Goal: Information Seeking & Learning: Find contact information

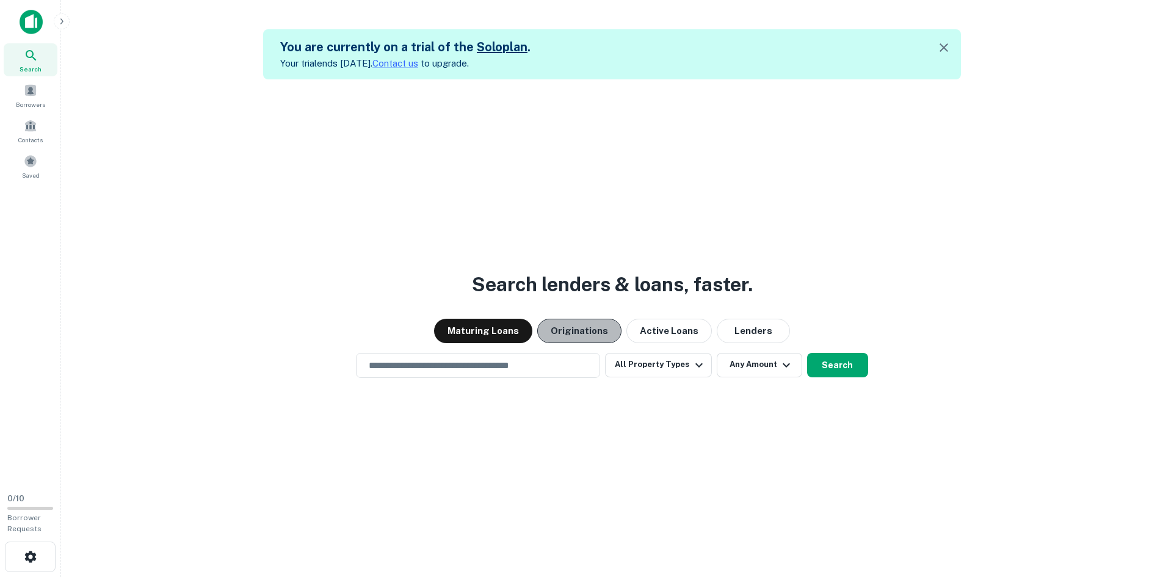
click at [590, 326] on button "Originations" at bounding box center [579, 331] width 84 height 24
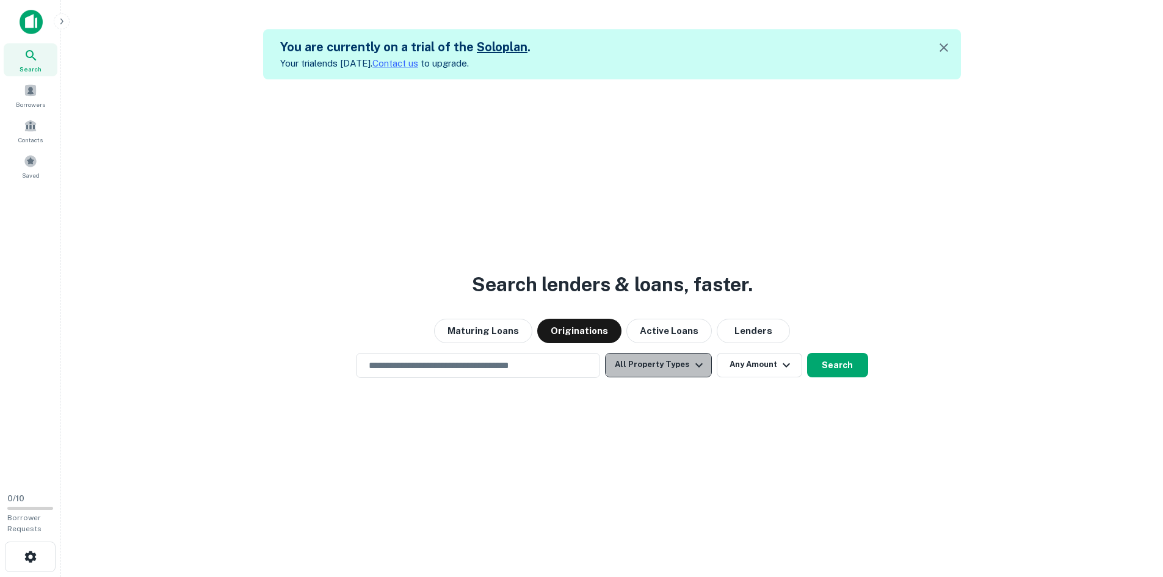
click at [666, 360] on button "All Property Types" at bounding box center [658, 365] width 106 height 24
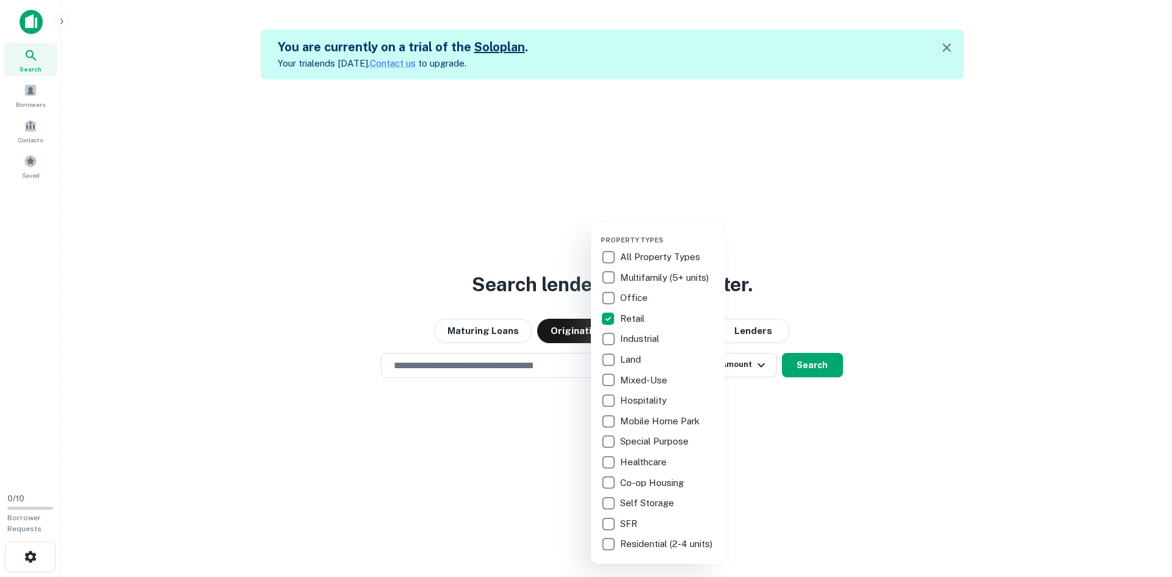
click at [513, 360] on div at bounding box center [586, 288] width 1172 height 577
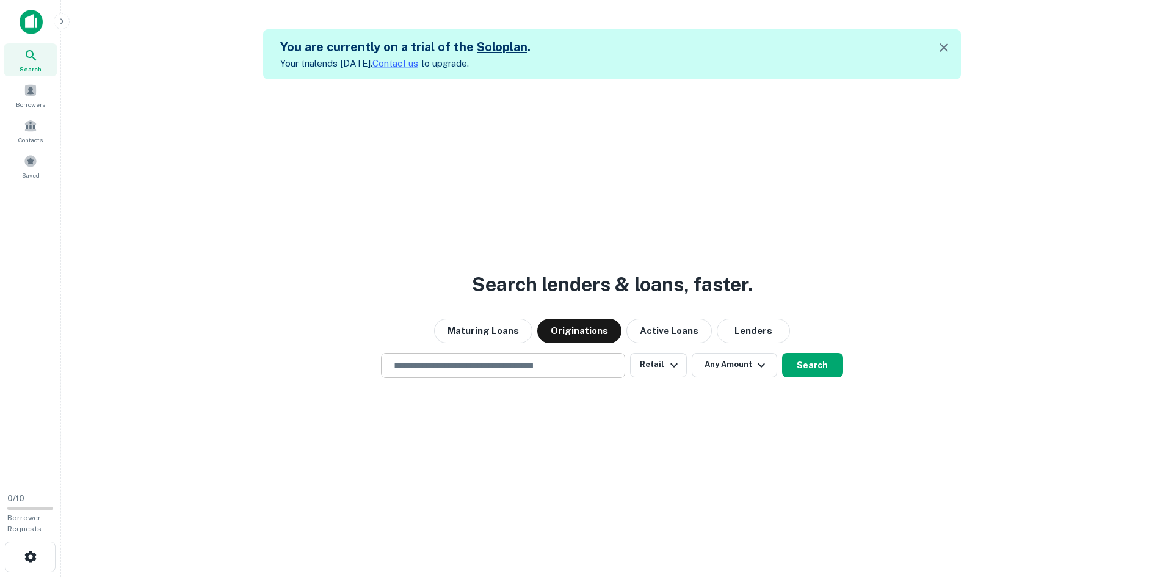
click at [505, 365] on input "text" at bounding box center [502, 365] width 233 height 14
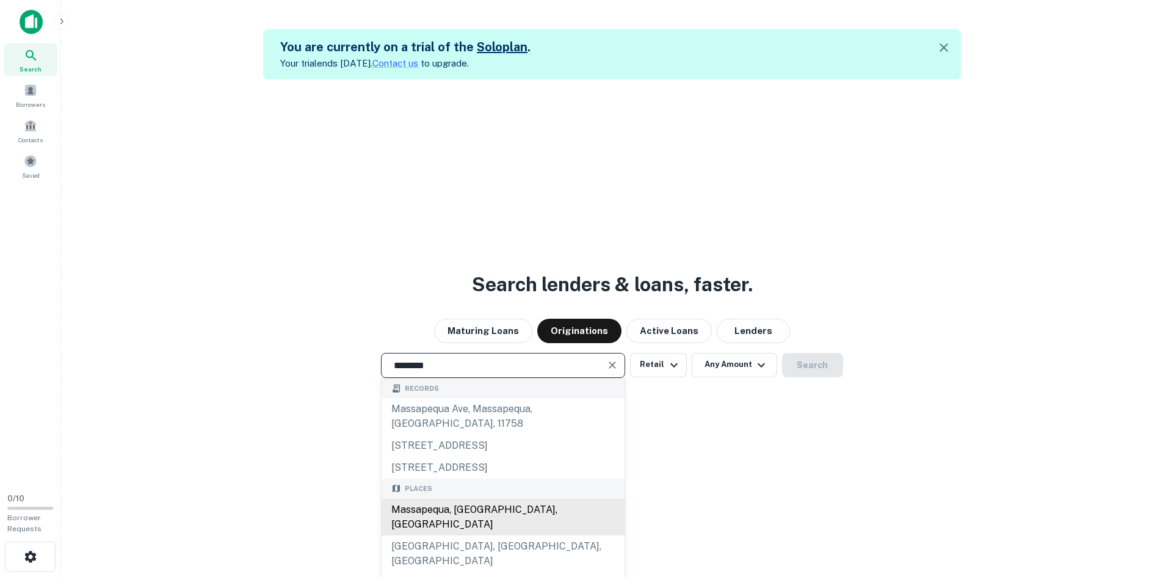
click at [459, 499] on div "Massapequa, [GEOGRAPHIC_DATA], [GEOGRAPHIC_DATA]" at bounding box center [503, 517] width 243 height 37
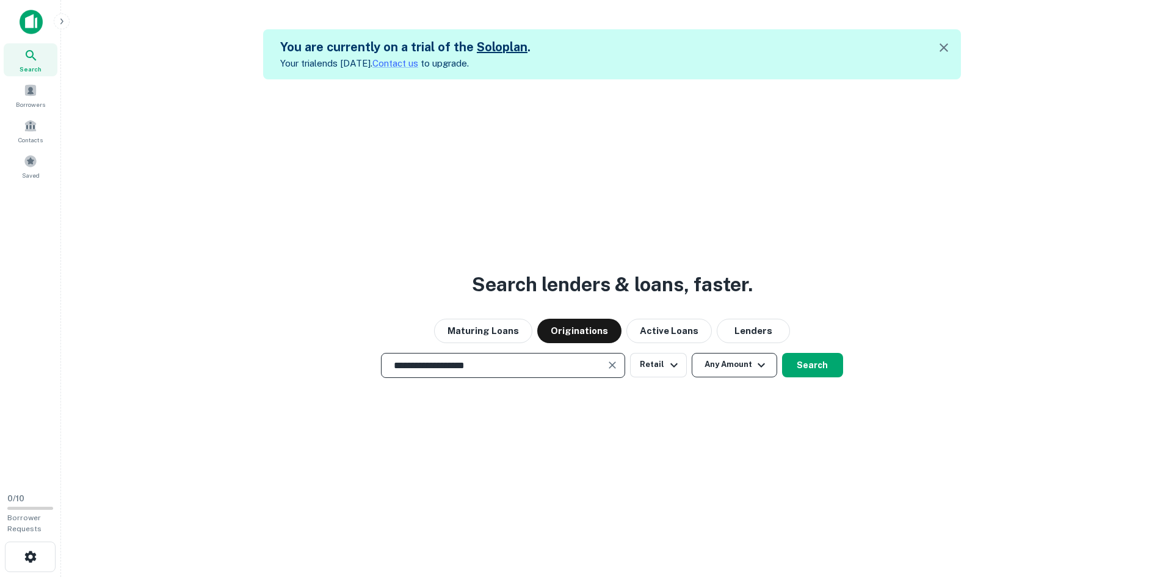
type input "**********"
click at [721, 366] on button "Any Amount" at bounding box center [734, 365] width 85 height 24
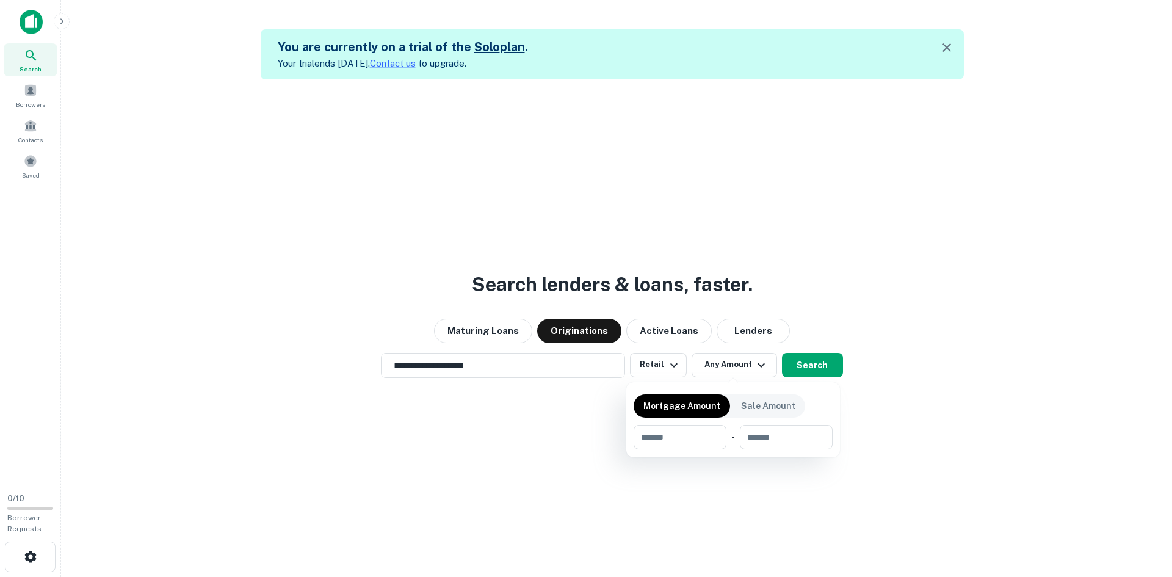
click at [800, 364] on div at bounding box center [586, 288] width 1172 height 577
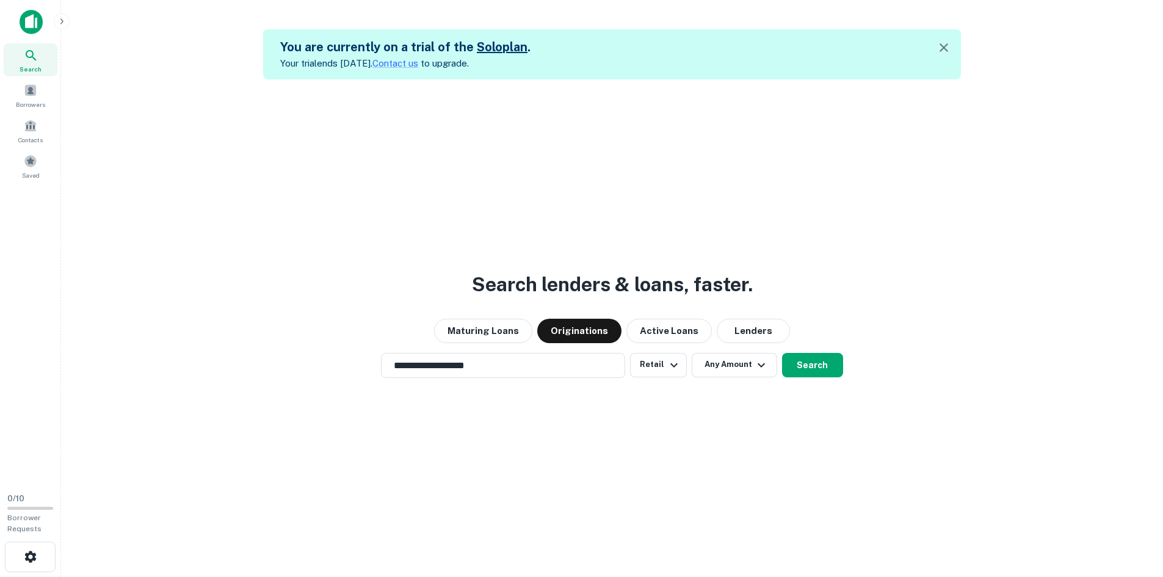
click at [800, 364] on button "Search" at bounding box center [812, 365] width 61 height 24
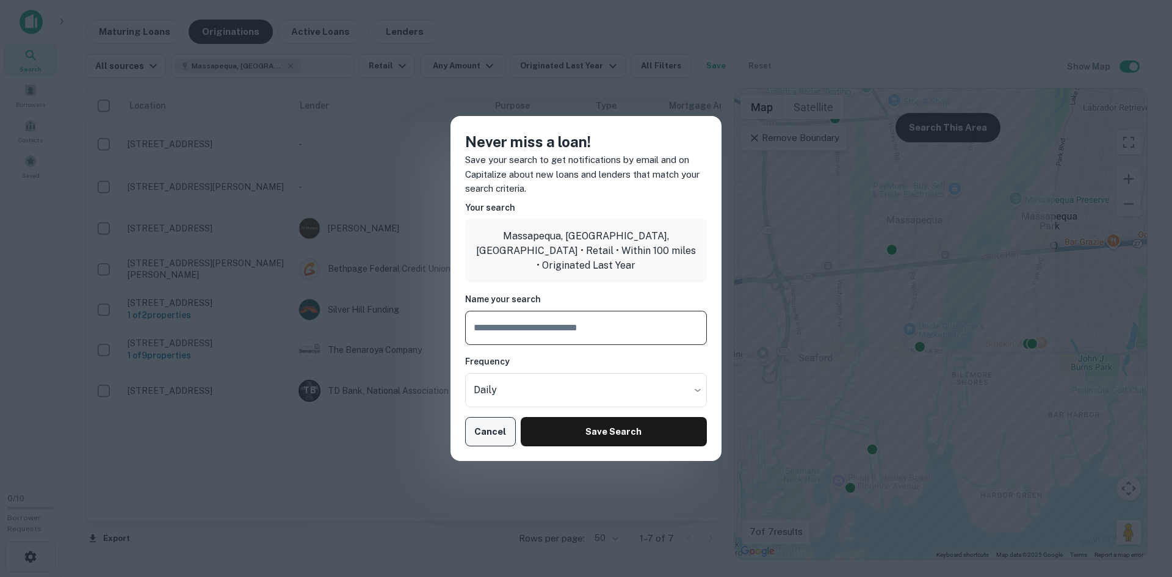
click at [486, 429] on button "Cancel" at bounding box center [490, 431] width 51 height 29
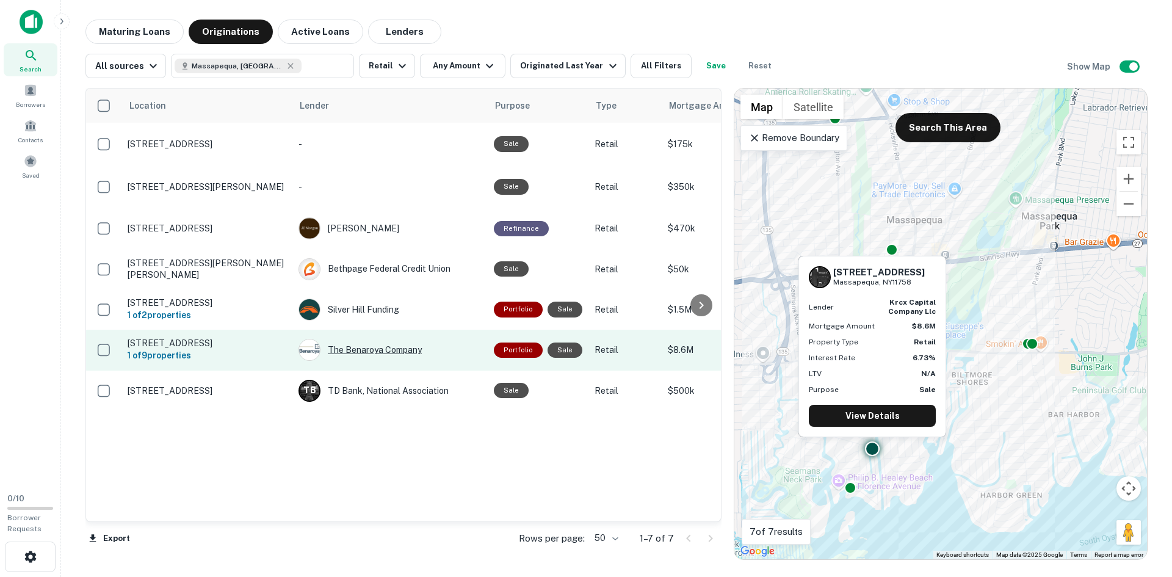
click at [361, 351] on div "The Benaroya Company" at bounding box center [389, 350] width 183 height 22
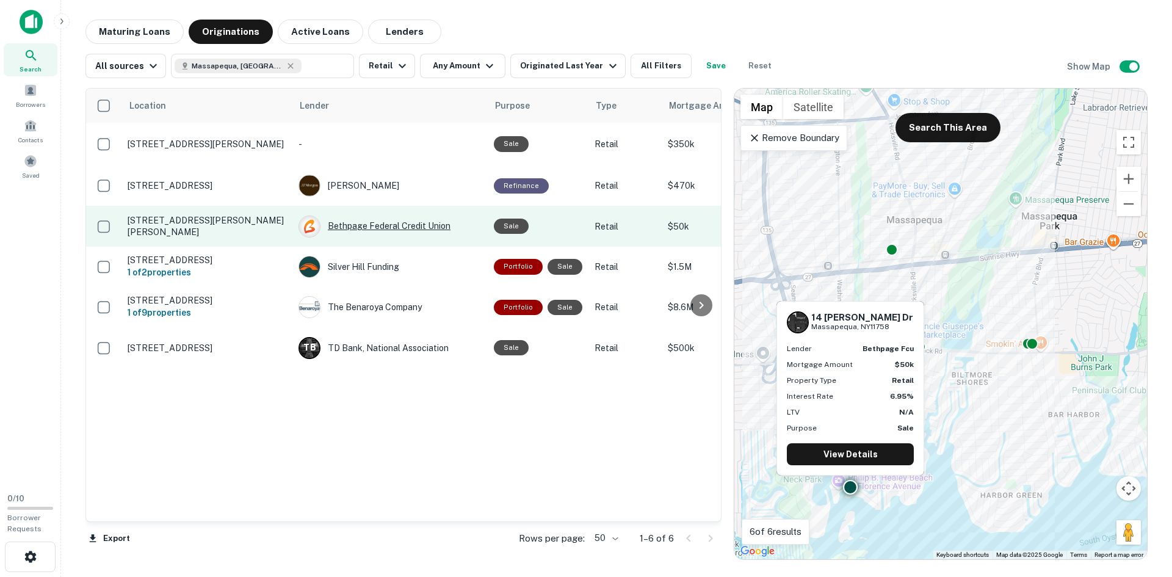
click at [383, 226] on div "Bethpage Federal Credit Union" at bounding box center [389, 226] width 183 height 22
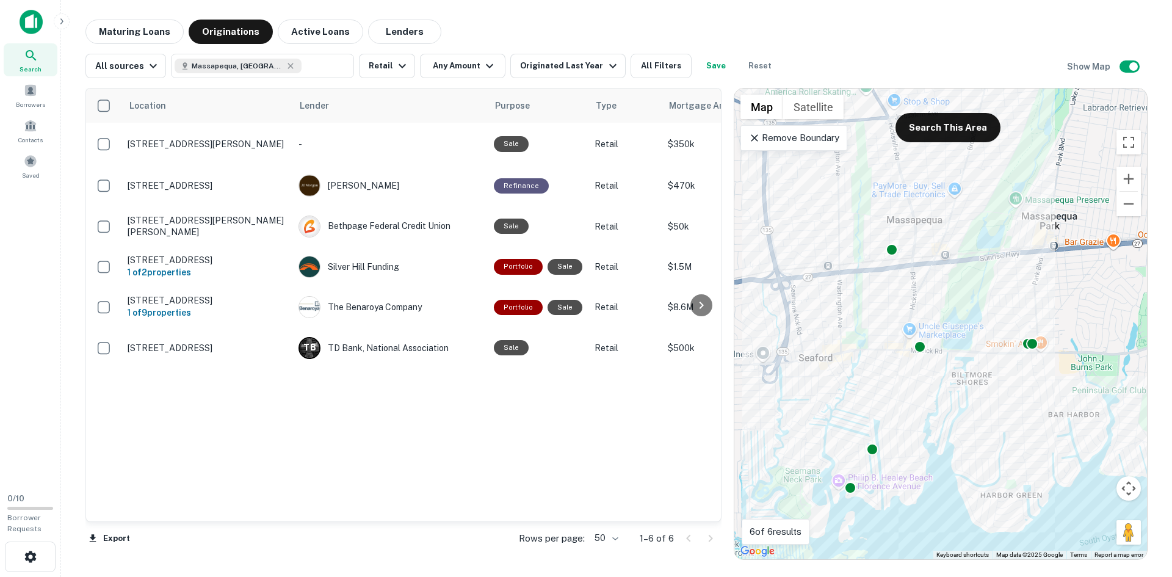
click at [802, 146] on div "Remove Boundary" at bounding box center [793, 138] width 107 height 26
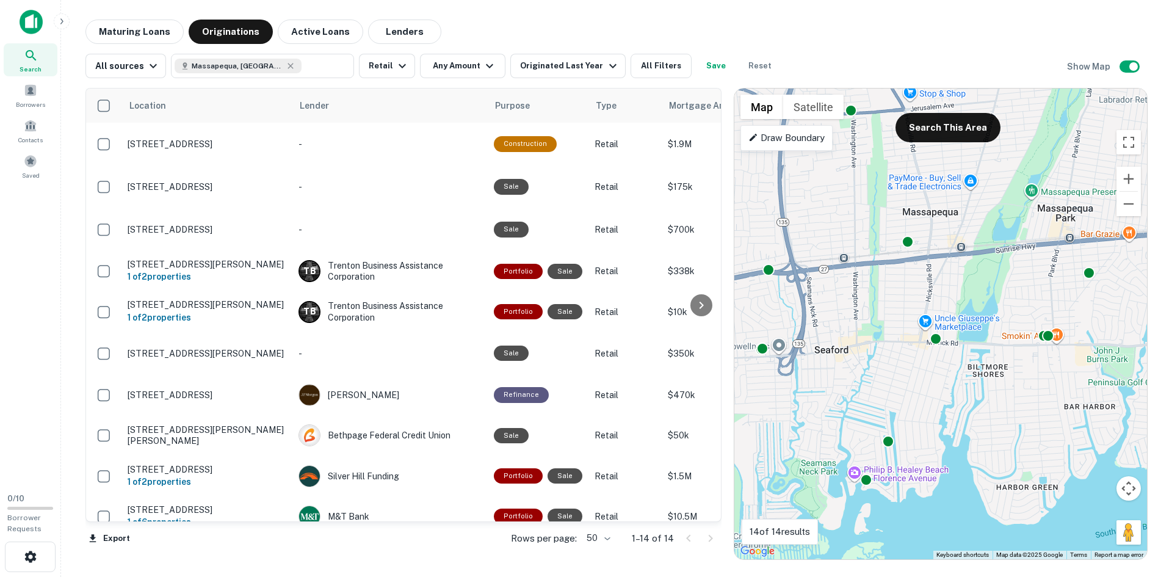
drag, startPoint x: 852, startPoint y: 320, endPoint x: 869, endPoint y: 311, distance: 19.1
click at [869, 311] on div "To activate drag with keyboard, press Alt + Enter. Once in keyboard drag state,…" at bounding box center [940, 324] width 413 height 471
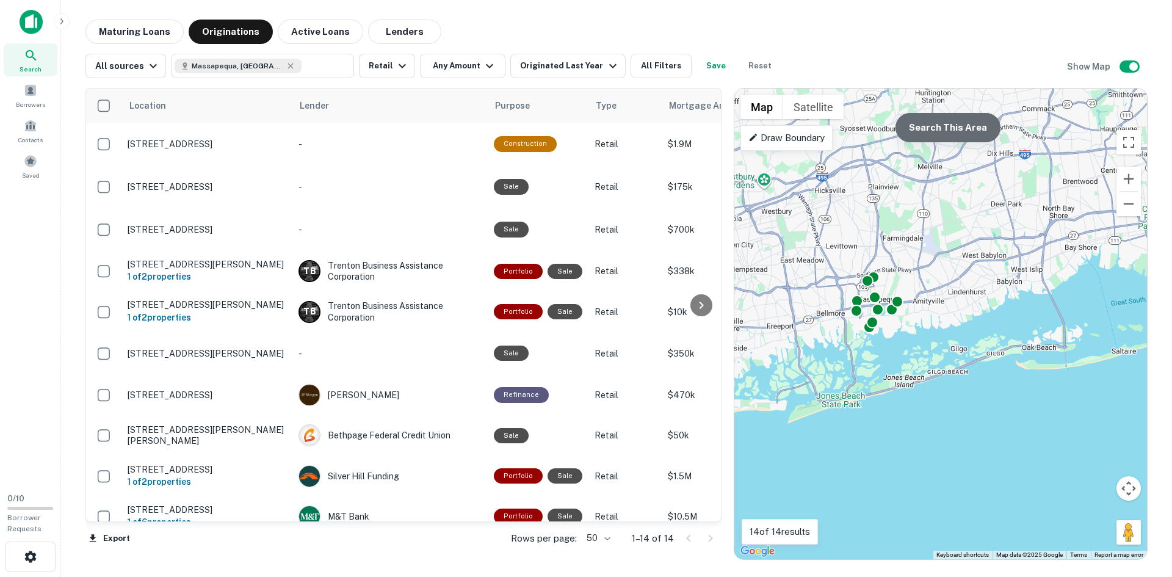
click at [958, 140] on button "Search This Area" at bounding box center [947, 127] width 105 height 29
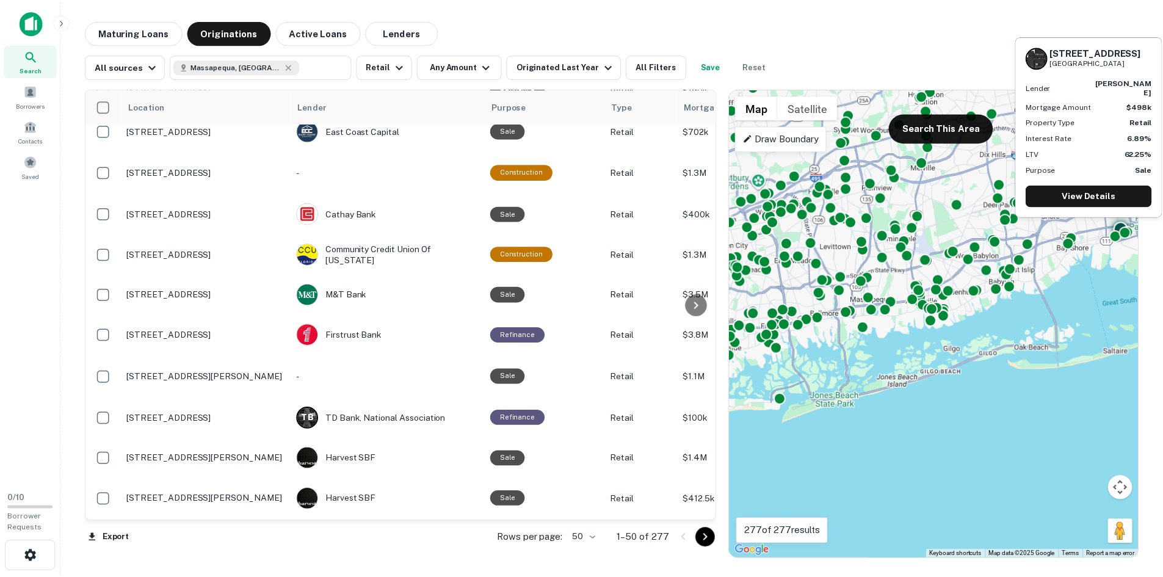
scroll to position [244, 0]
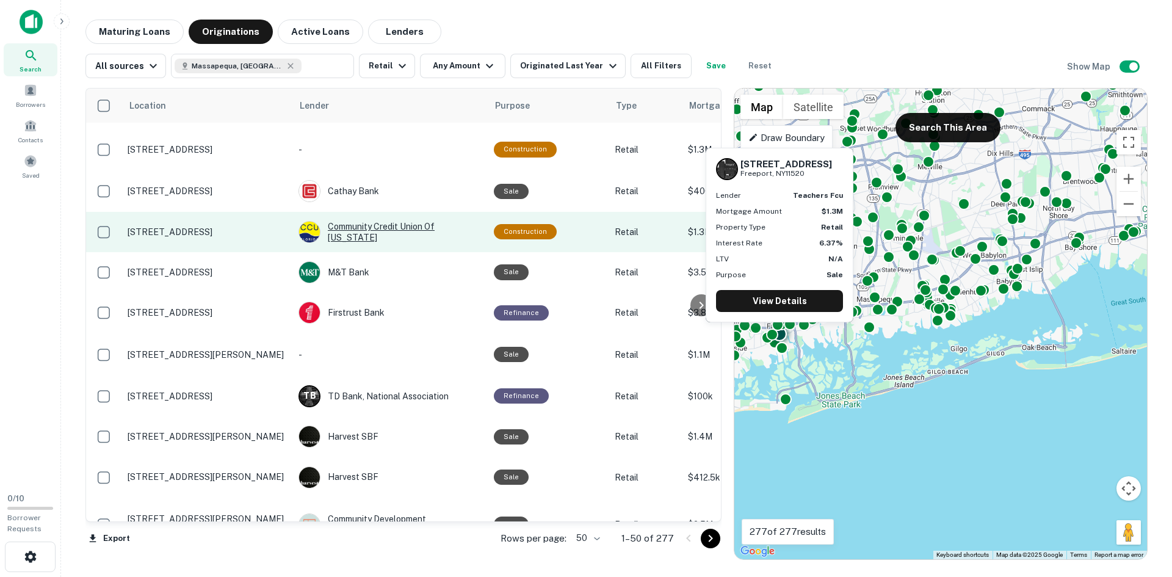
click at [371, 234] on div "Community Credit Union Of [US_STATE]" at bounding box center [389, 232] width 183 height 22
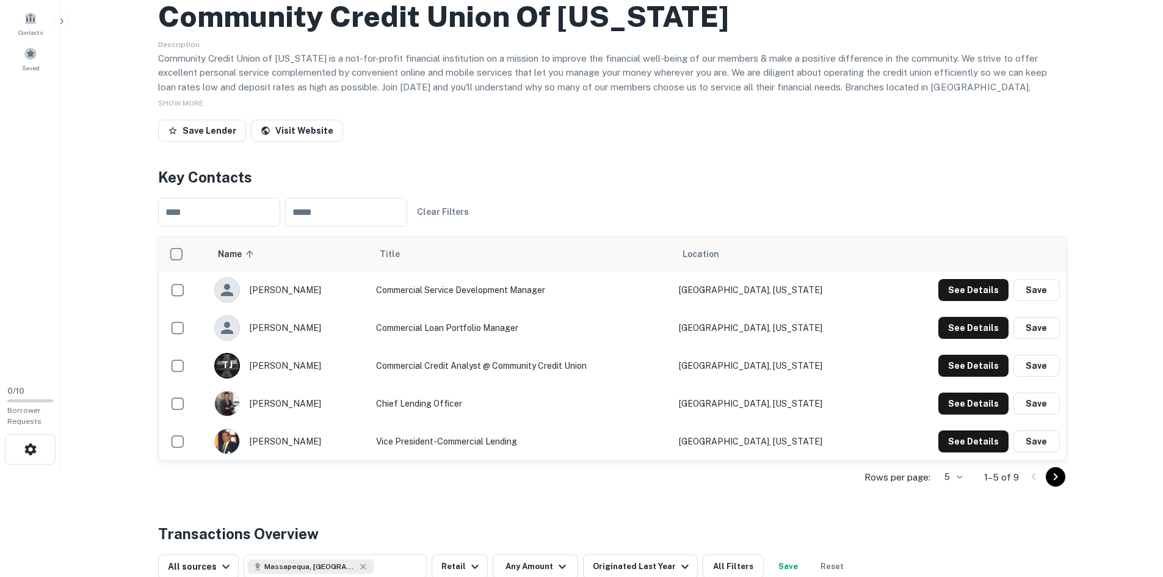
scroll to position [122, 0]
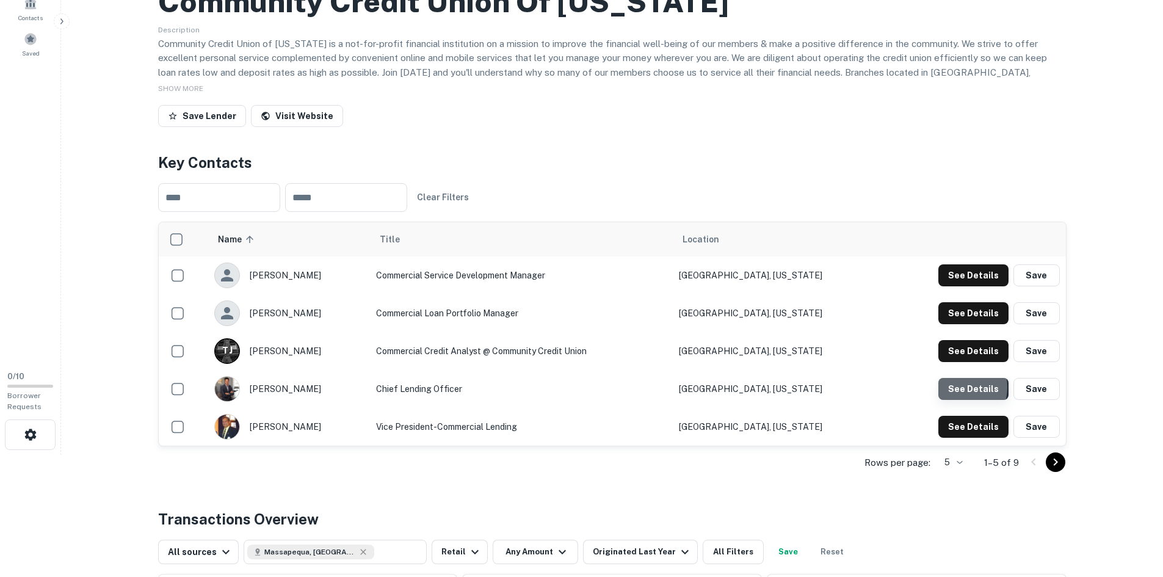
click at [957, 388] on button "See Details" at bounding box center [973, 389] width 70 height 22
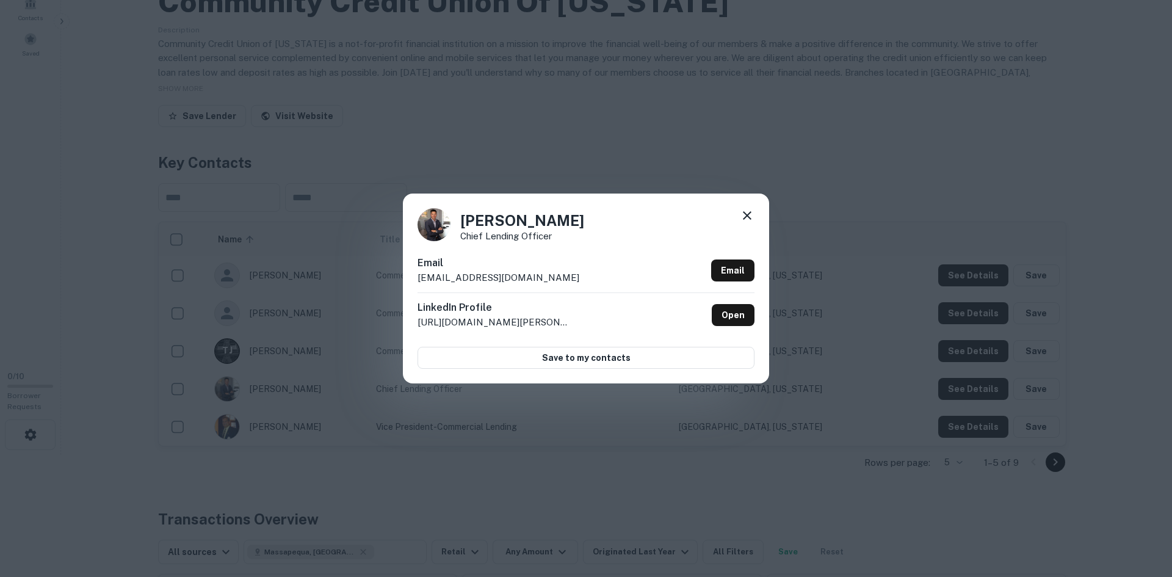
click at [494, 325] on p "[URL][DOMAIN_NAME][PERSON_NAME]" at bounding box center [494, 322] width 153 height 15
click at [734, 308] on link "Open" at bounding box center [733, 315] width 43 height 22
click at [751, 209] on icon at bounding box center [747, 215] width 15 height 15
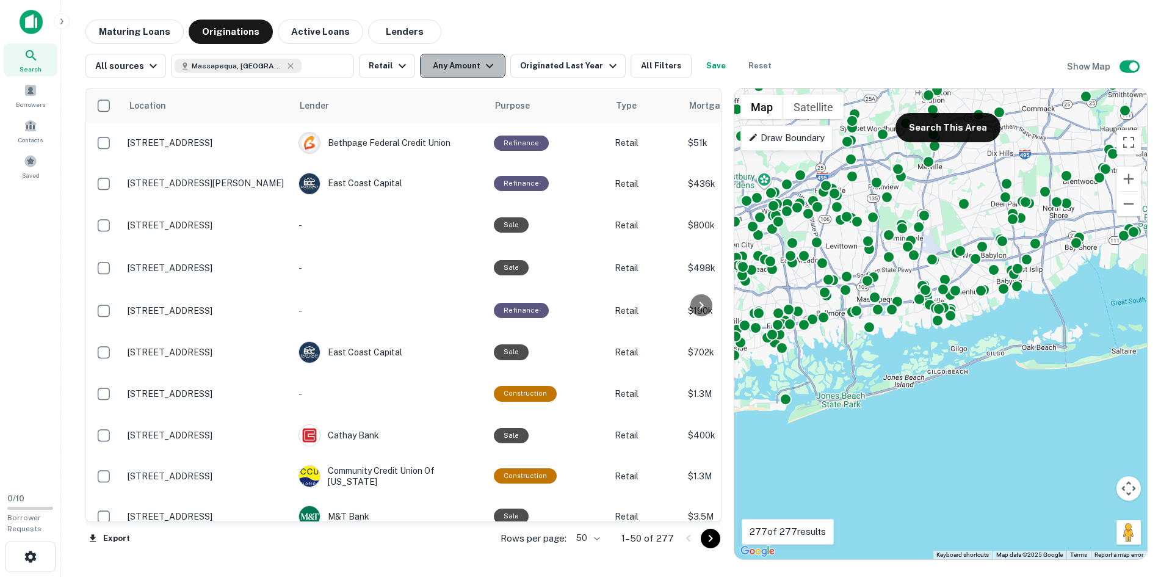
click at [465, 66] on button "Any Amount" at bounding box center [462, 66] width 85 height 24
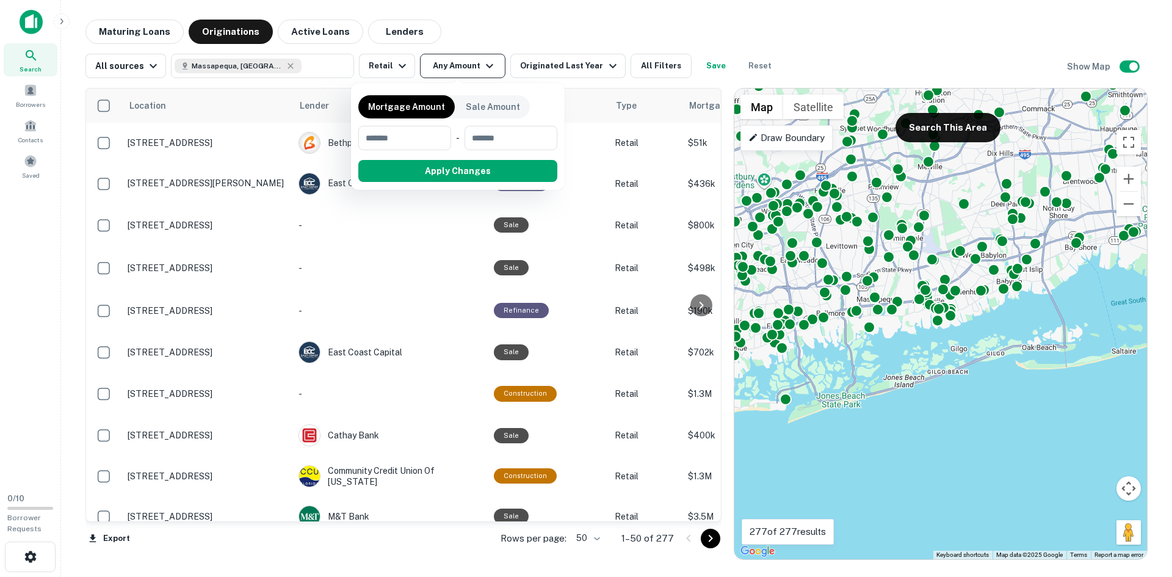
click at [465, 66] on div at bounding box center [586, 288] width 1172 height 577
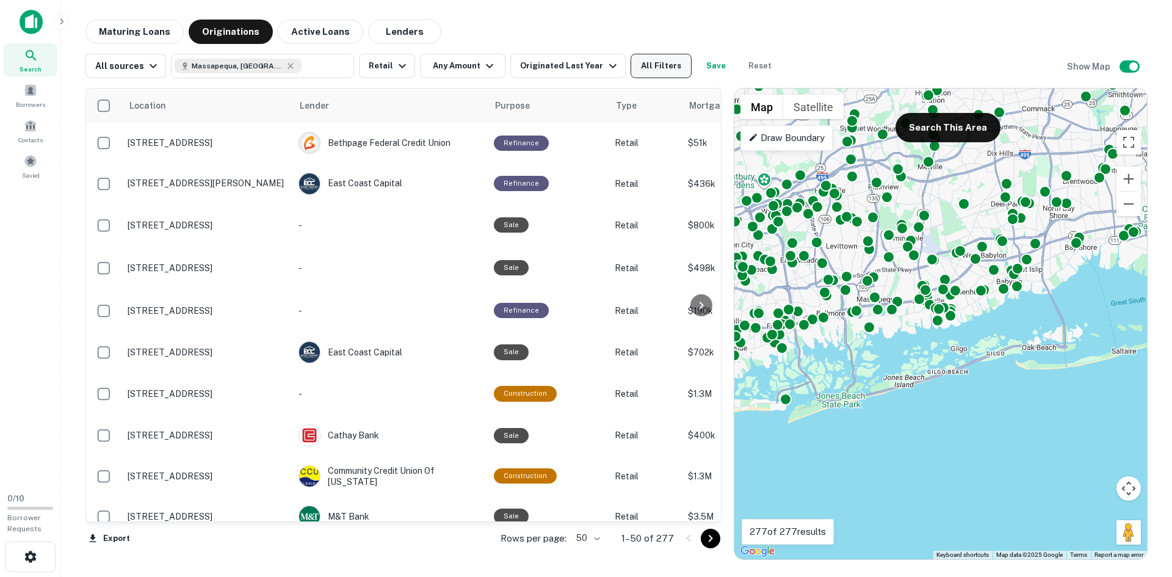
click at [653, 67] on button "All Filters" at bounding box center [661, 66] width 61 height 24
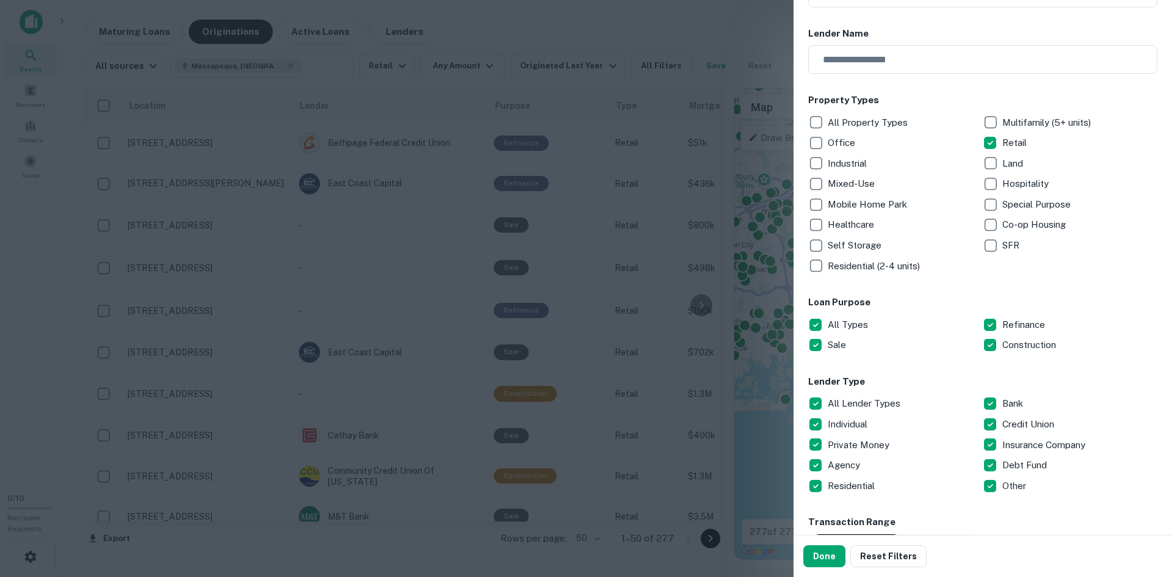
scroll to position [122, 0]
click at [818, 552] on button "Done" at bounding box center [824, 556] width 42 height 22
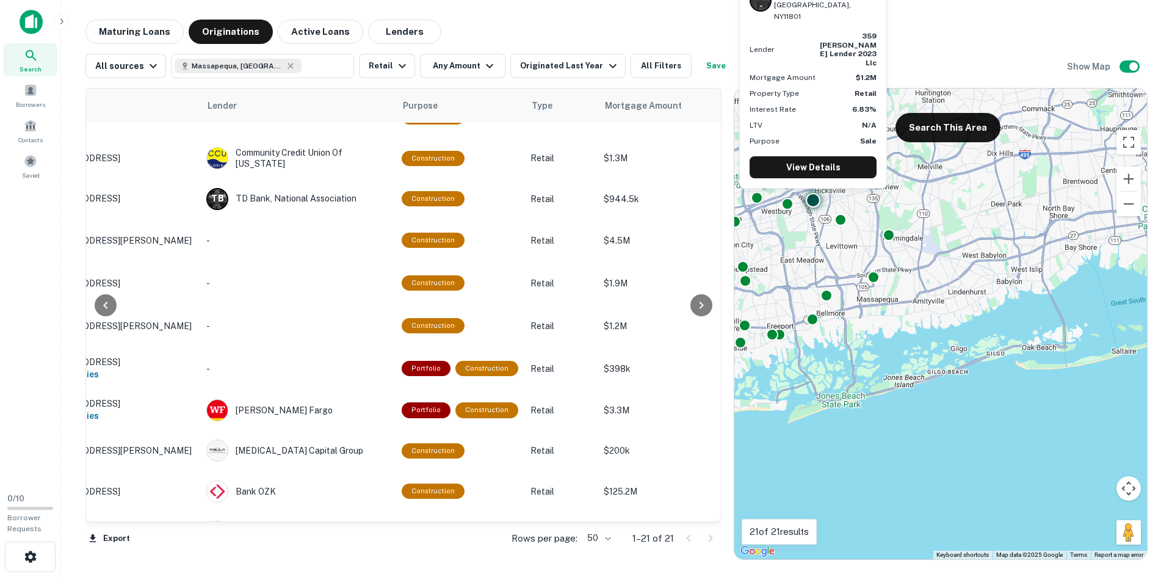
scroll to position [0, 92]
